Goal: Transaction & Acquisition: Register for event/course

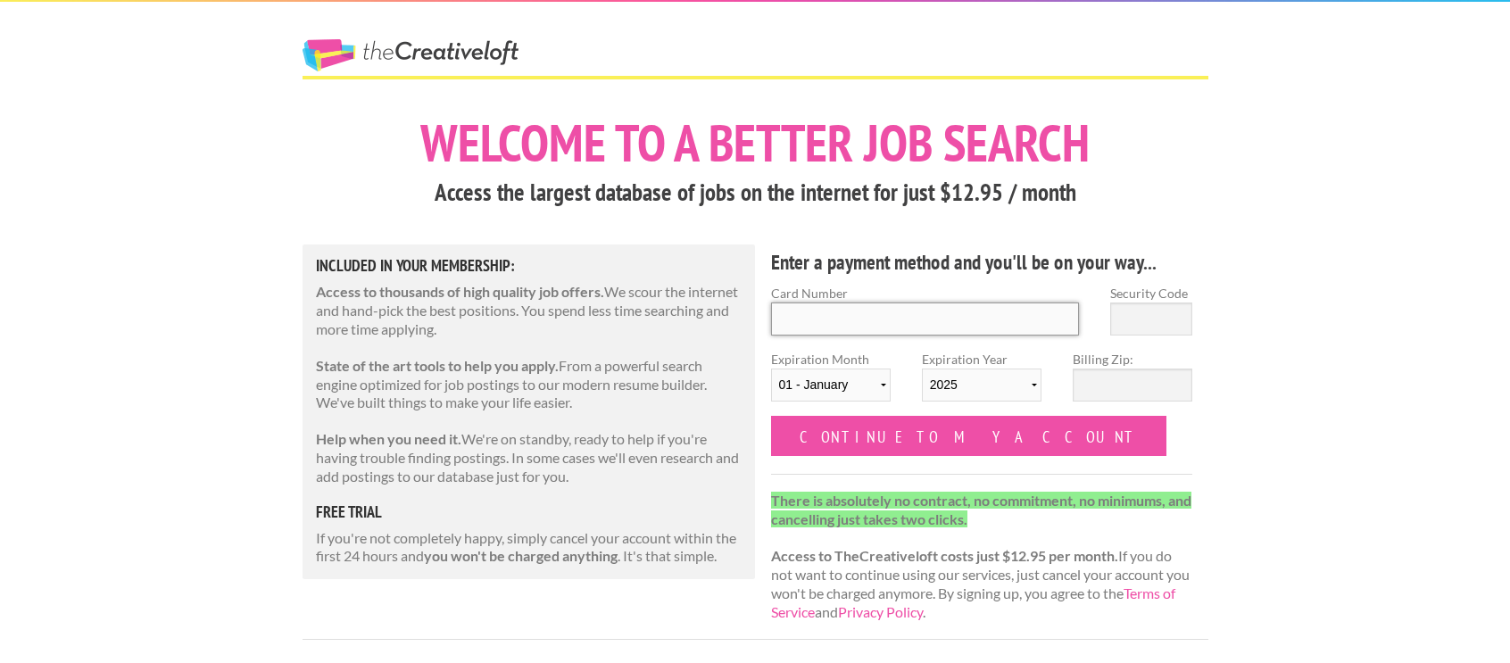
click at [905, 317] on input "Card Number" at bounding box center [925, 319] width 309 height 33
type input "[CREDIT_CARD_NUMBER]"
type input "549"
select select "03"
select select "2026"
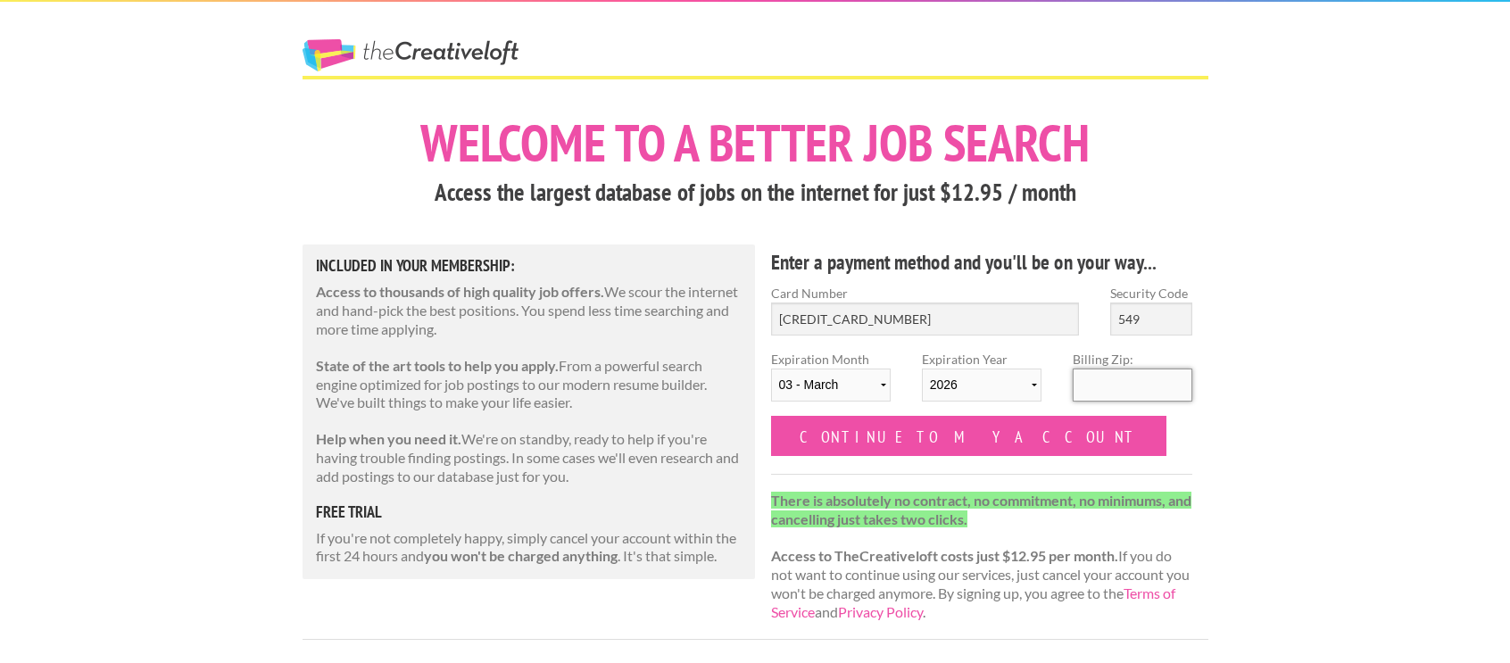
click at [1124, 395] on input "Billing Zip:" at bounding box center [1133, 385] width 120 height 33
type input "9"
click at [981, 309] on input "[CREDIT_CARD_NUMBER]" at bounding box center [925, 319] width 309 height 33
click at [939, 306] on input "[CREDIT_CARD_NUMBER]" at bounding box center [925, 319] width 309 height 33
click at [906, 325] on input "[CREDIT_CARD_NUMBER]" at bounding box center [925, 319] width 309 height 33
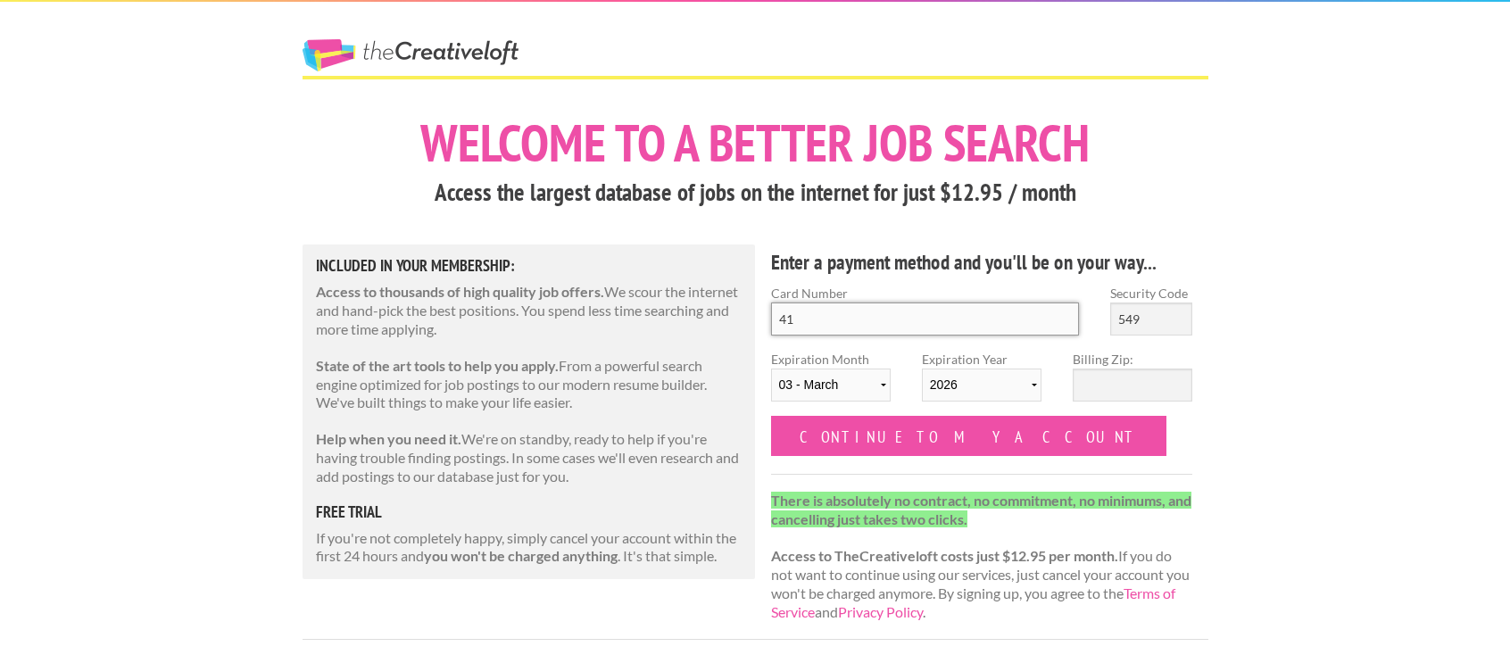
type input "4"
click at [1151, 321] on input "549" at bounding box center [1151, 319] width 82 height 33
type input "5"
click at [843, 387] on select "[DATE] - [DATE] - [DATE] - [DATE] - [DATE] - [DATE] - [DATE] - [DATE] - [DATE] …" at bounding box center [831, 385] width 120 height 33
click at [973, 381] on select "2025 2026 2027 2028 2029 2030 2031 2032 2033 2034" at bounding box center [982, 385] width 120 height 33
